Goal: Task Accomplishment & Management: Manage account settings

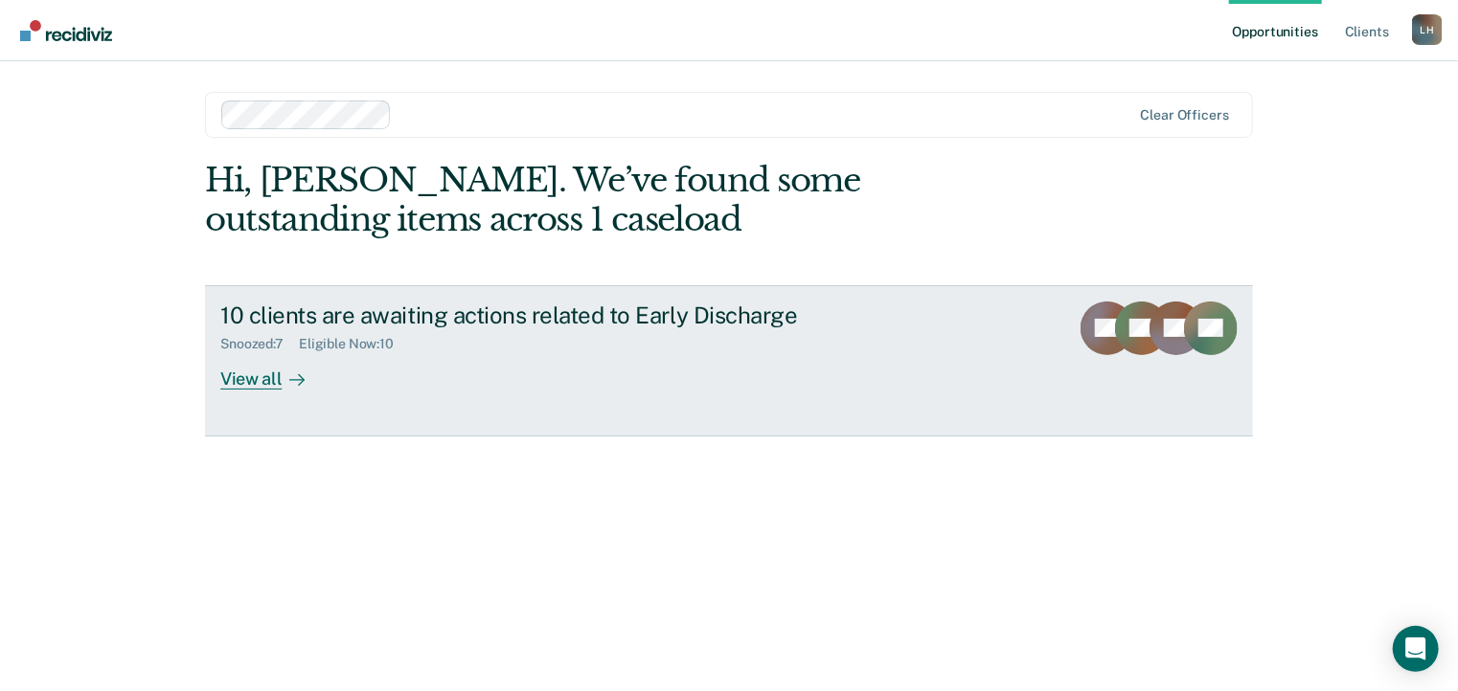
click at [357, 317] on div "10 clients are awaiting actions related to Early Discharge" at bounding box center [556, 316] width 672 height 28
